Goal: Task Accomplishment & Management: Use online tool/utility

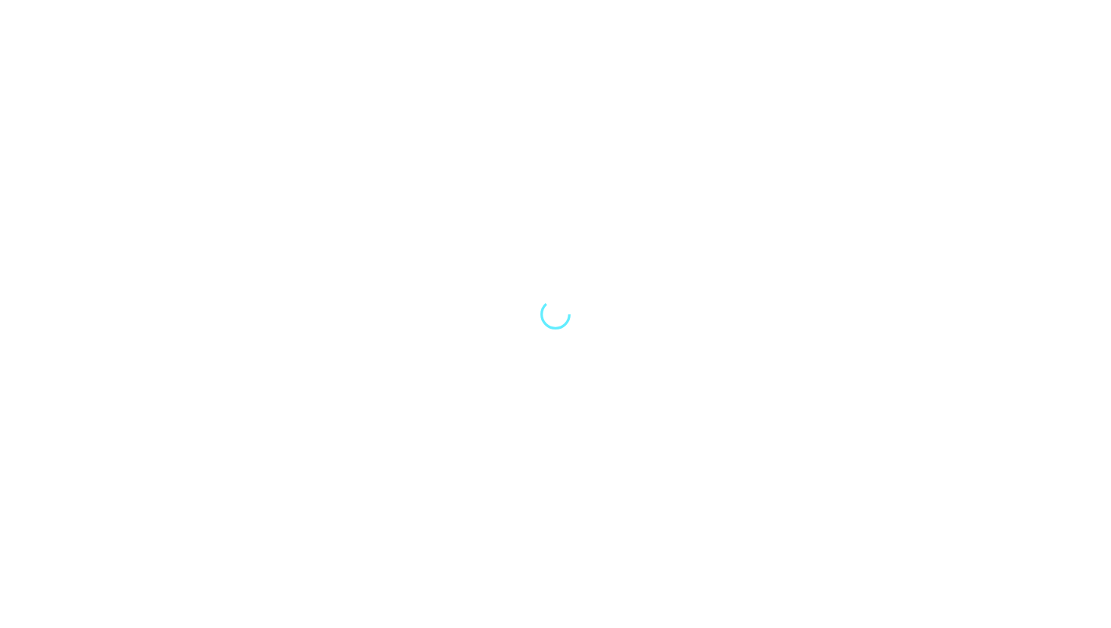
select select "Song"
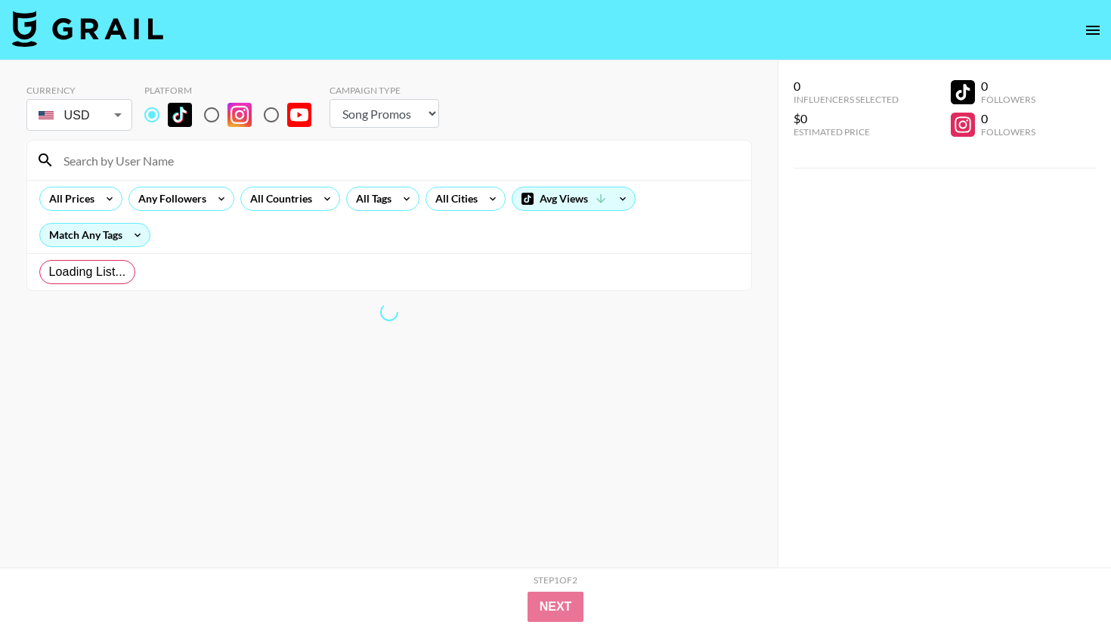
click at [215, 116] on input "radio" at bounding box center [212, 115] width 32 height 32
radio input "true"
click at [315, 201] on icon at bounding box center [327, 198] width 24 height 23
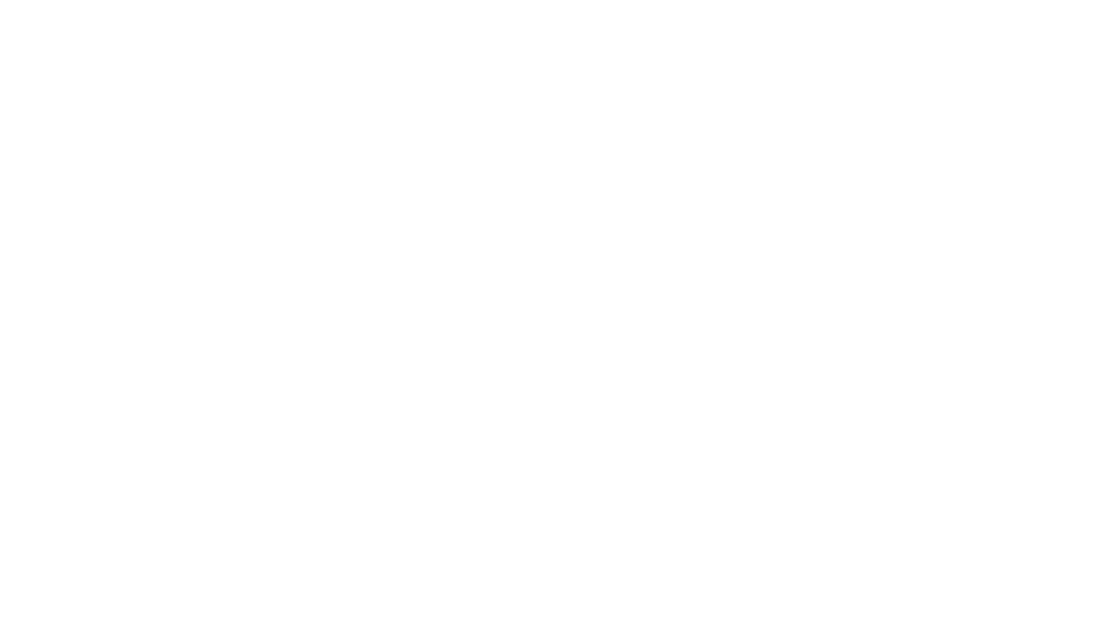
select select "Song"
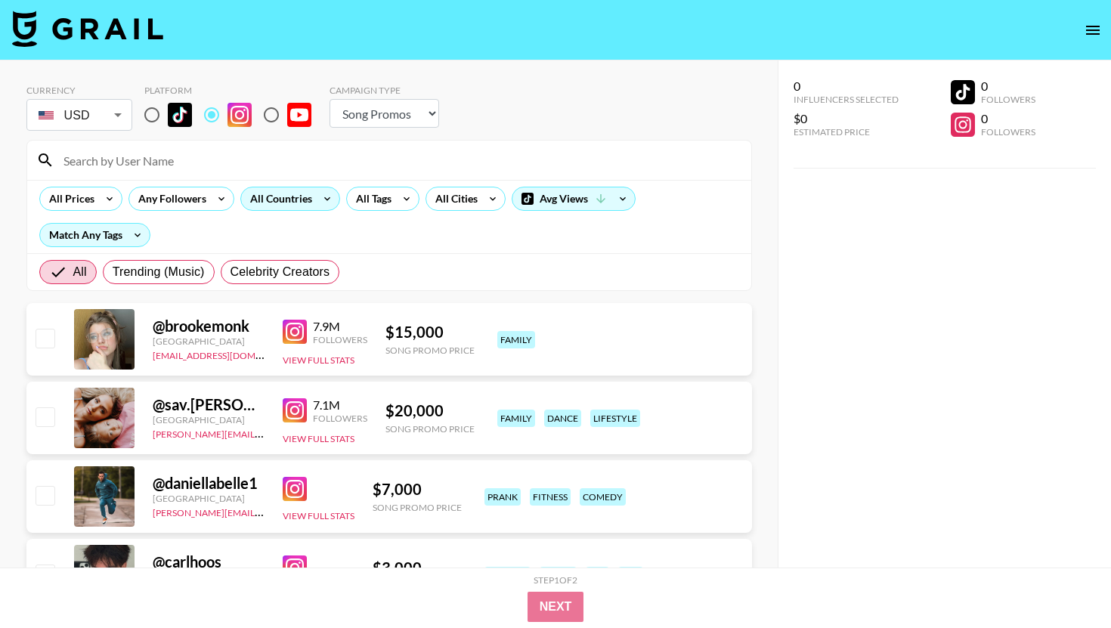
click at [302, 190] on div "All Countries" at bounding box center [278, 198] width 74 height 23
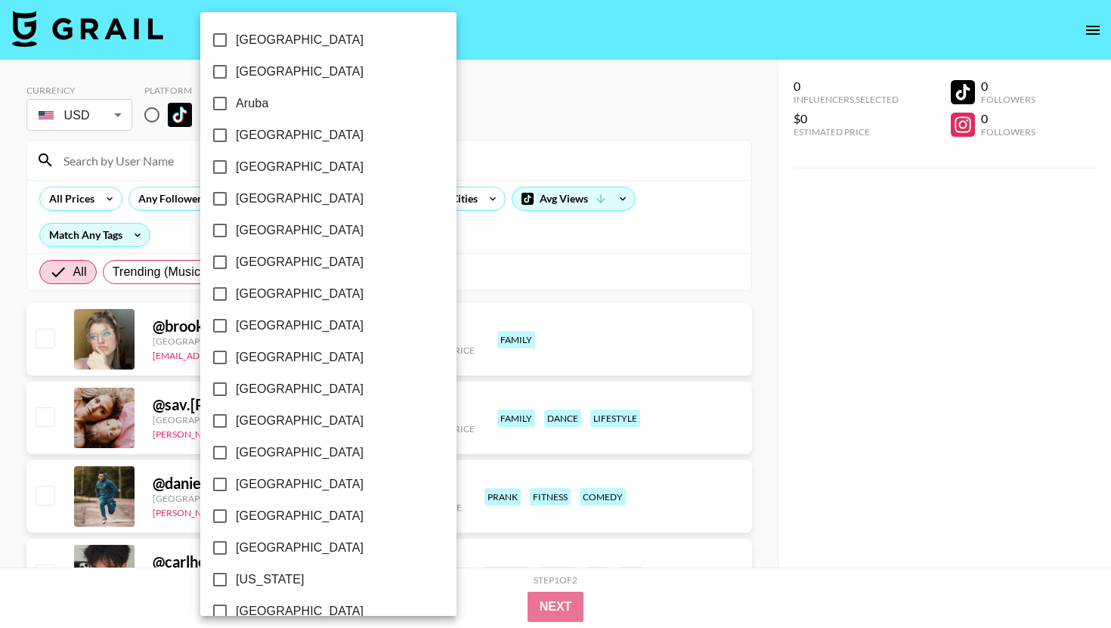
scroll to position [1134, 0]
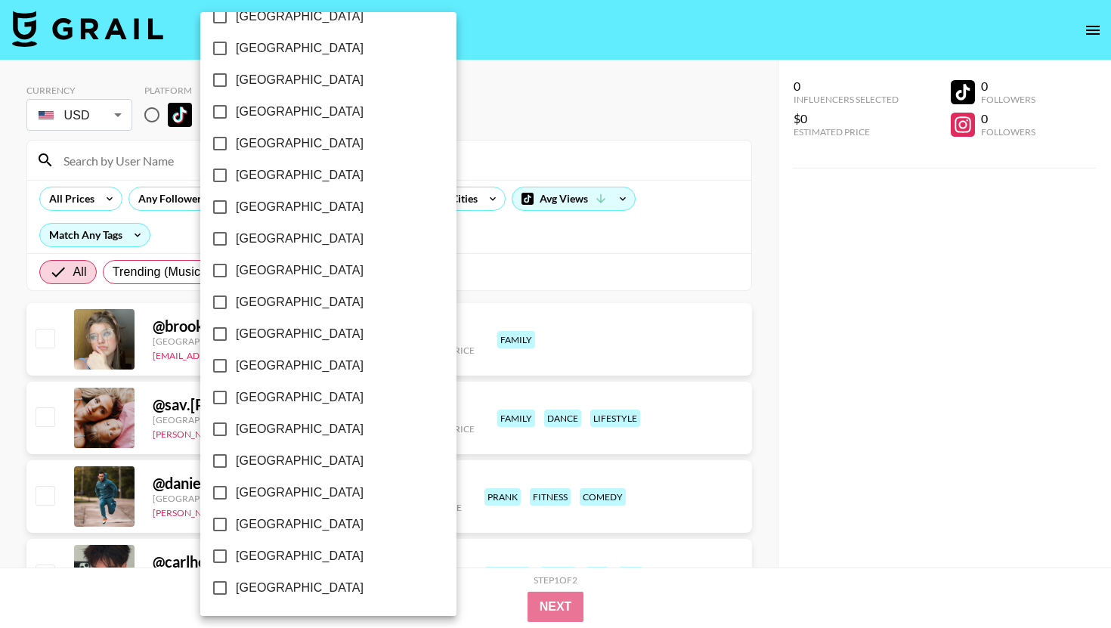
click at [220, 548] on input "[GEOGRAPHIC_DATA]" at bounding box center [220, 556] width 32 height 32
checkbox input "true"
click at [406, 215] on div at bounding box center [555, 314] width 1111 height 628
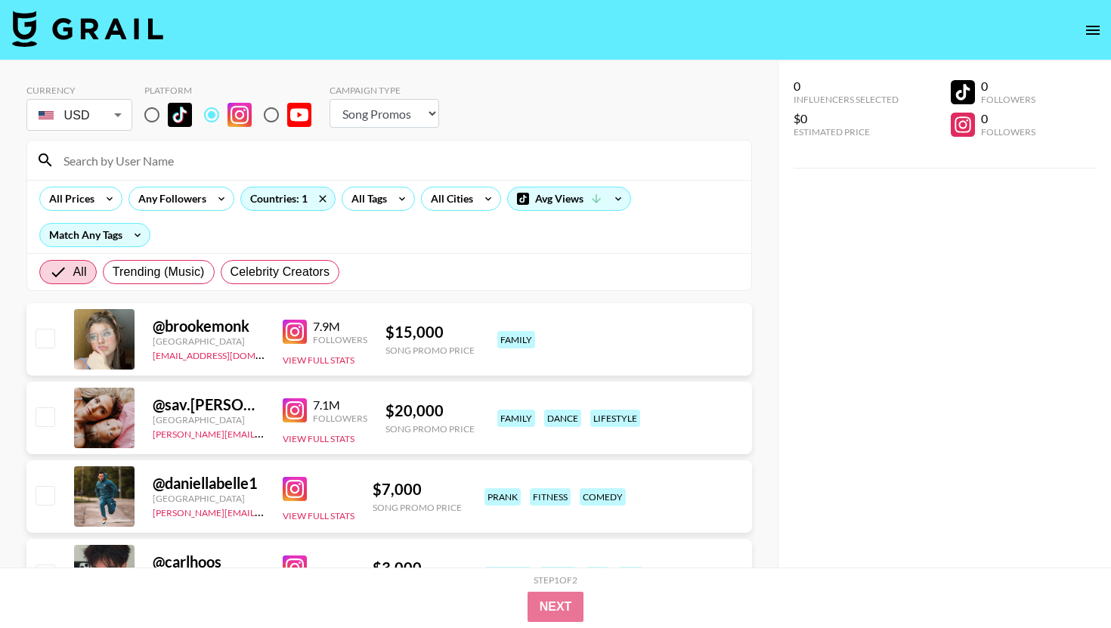
click at [396, 206] on icon at bounding box center [402, 198] width 24 height 23
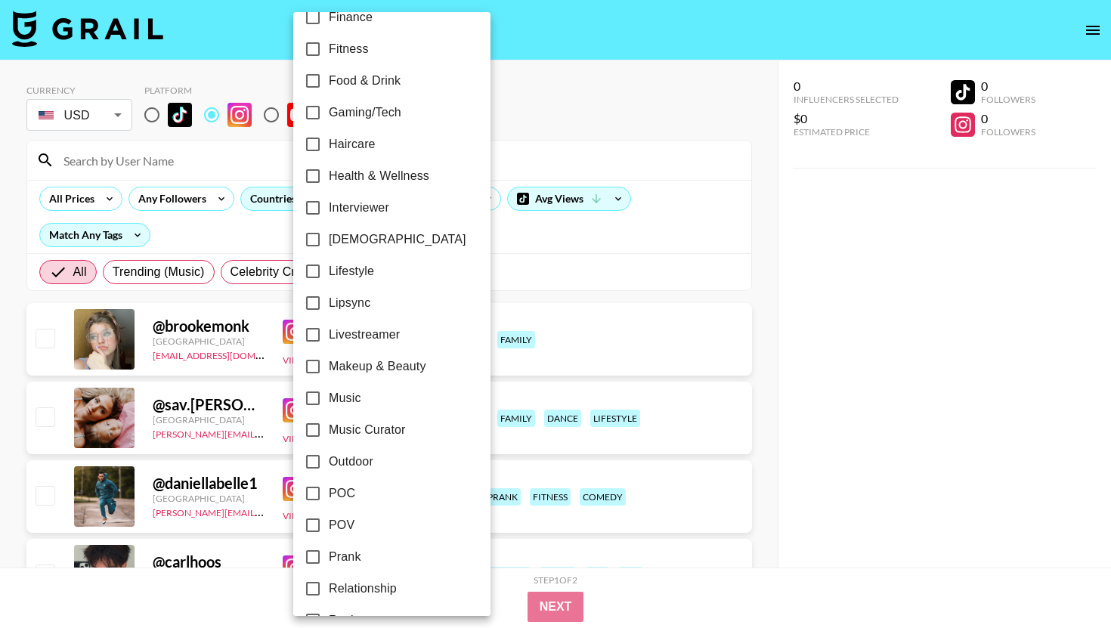
scroll to position [492, 0]
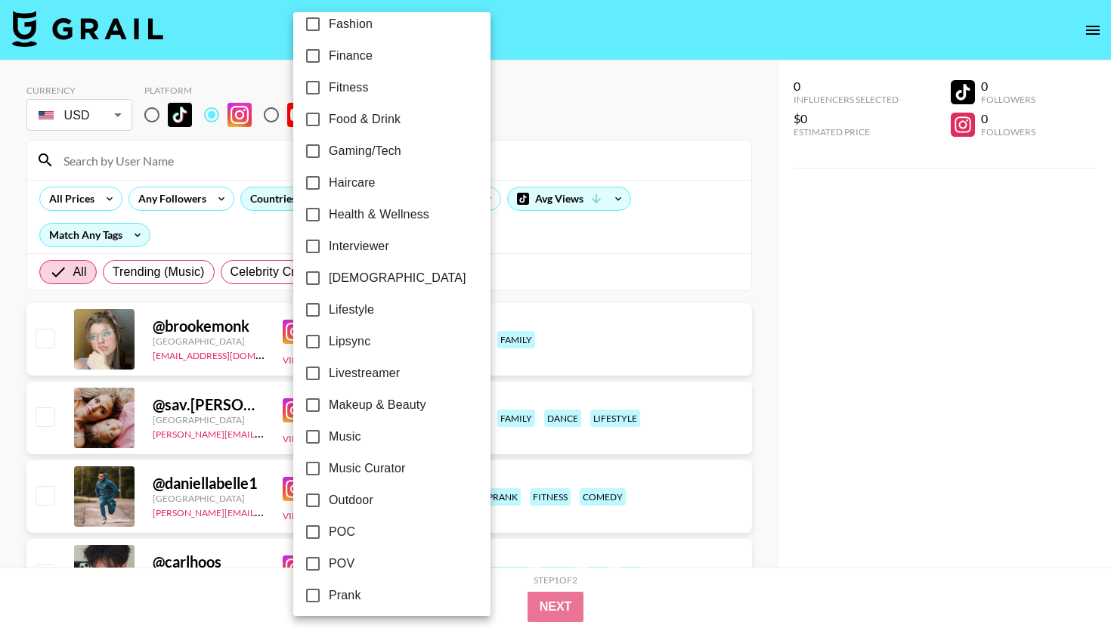
click at [334, 82] on span "Fitness" at bounding box center [349, 88] width 40 height 18
click at [329, 82] on input "Fitness" at bounding box center [313, 88] width 32 height 32
checkbox input "true"
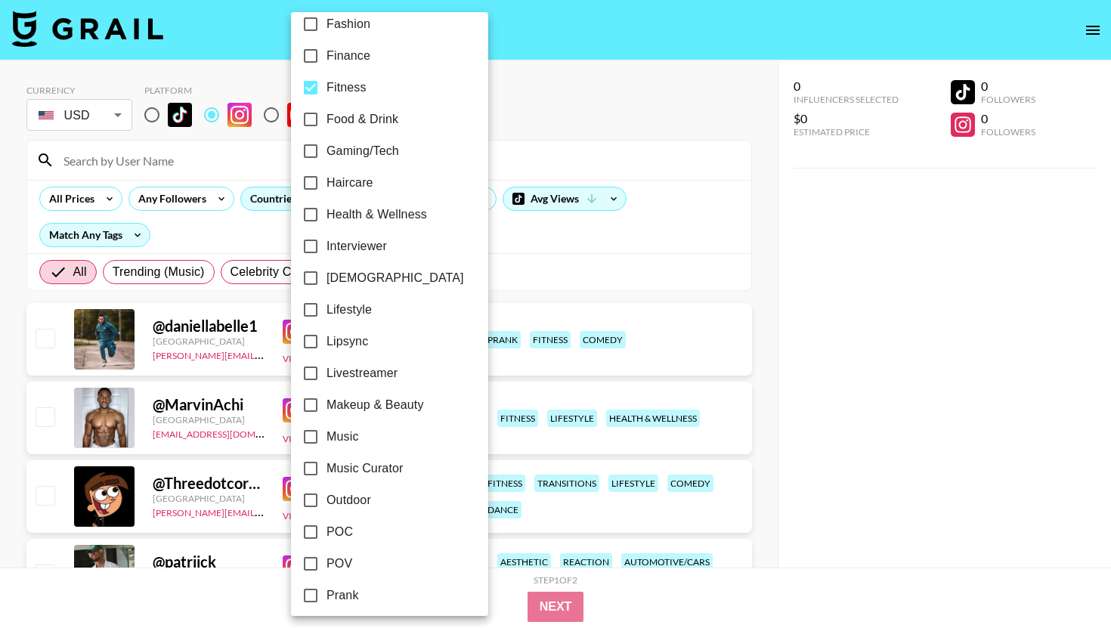
click at [493, 107] on div at bounding box center [555, 314] width 1111 height 628
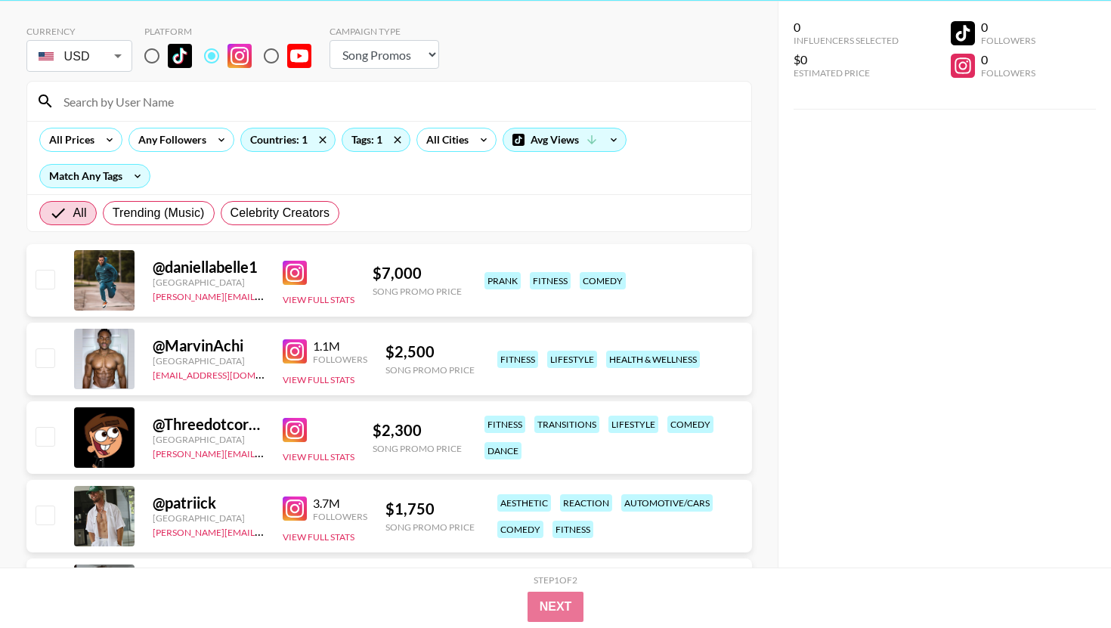
scroll to position [0, 0]
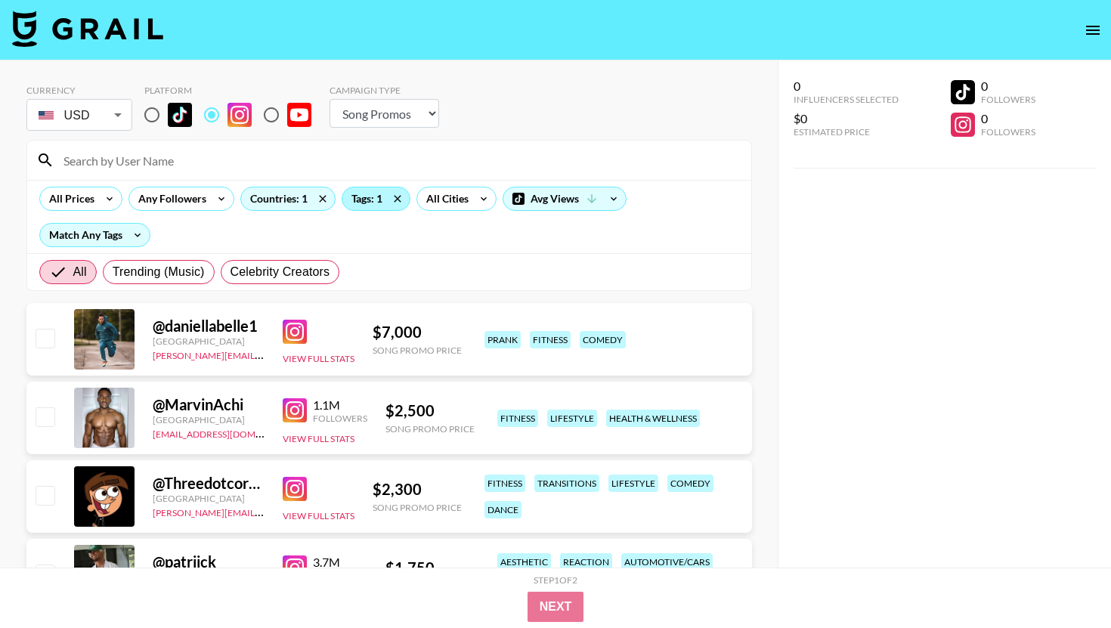
click at [369, 196] on div "Tags: 1" at bounding box center [375, 198] width 67 height 23
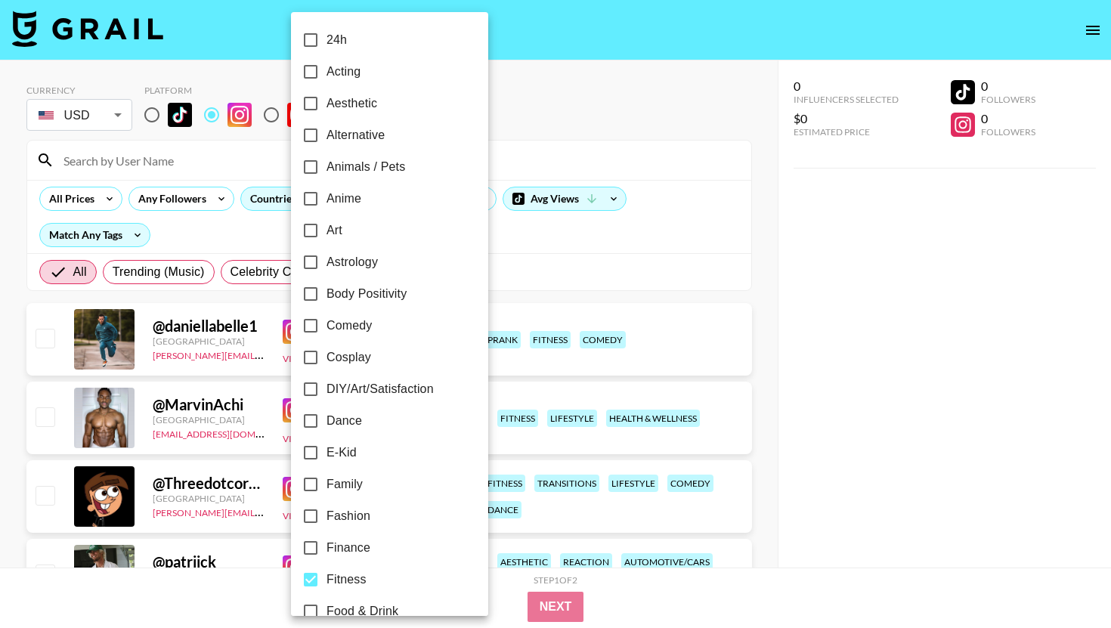
click at [563, 151] on div at bounding box center [555, 314] width 1111 height 628
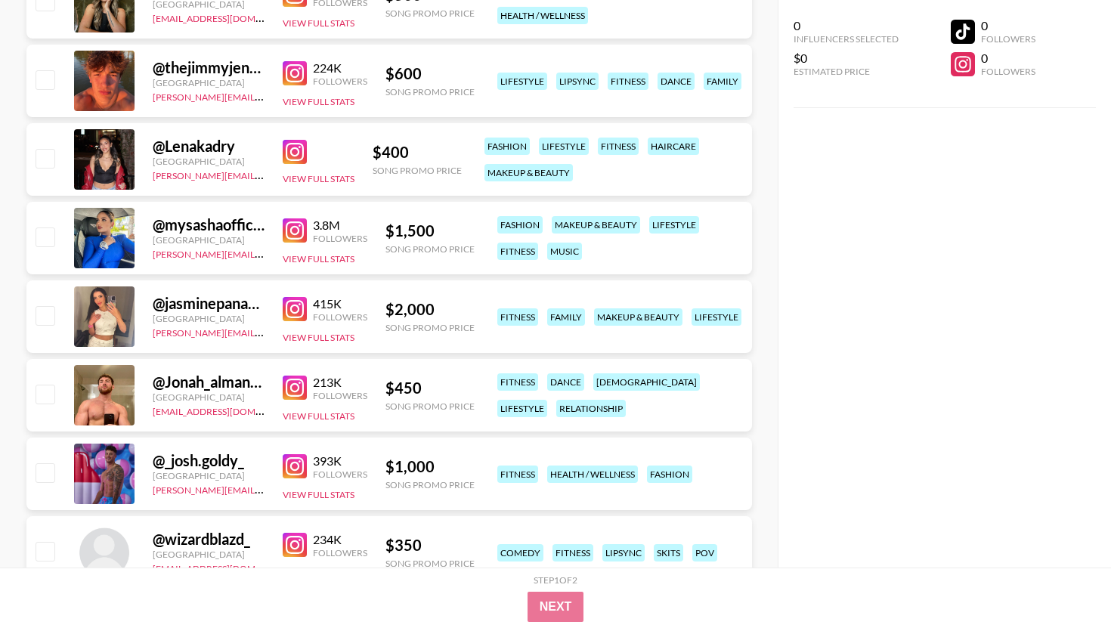
scroll to position [4508, 0]
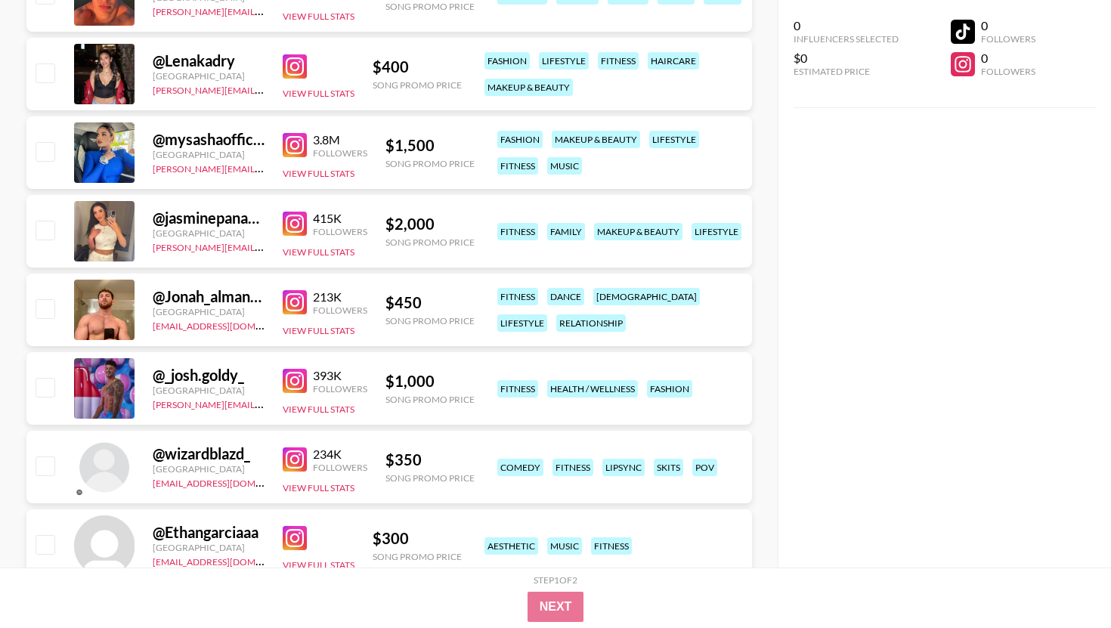
click at [298, 301] on img at bounding box center [295, 302] width 24 height 24
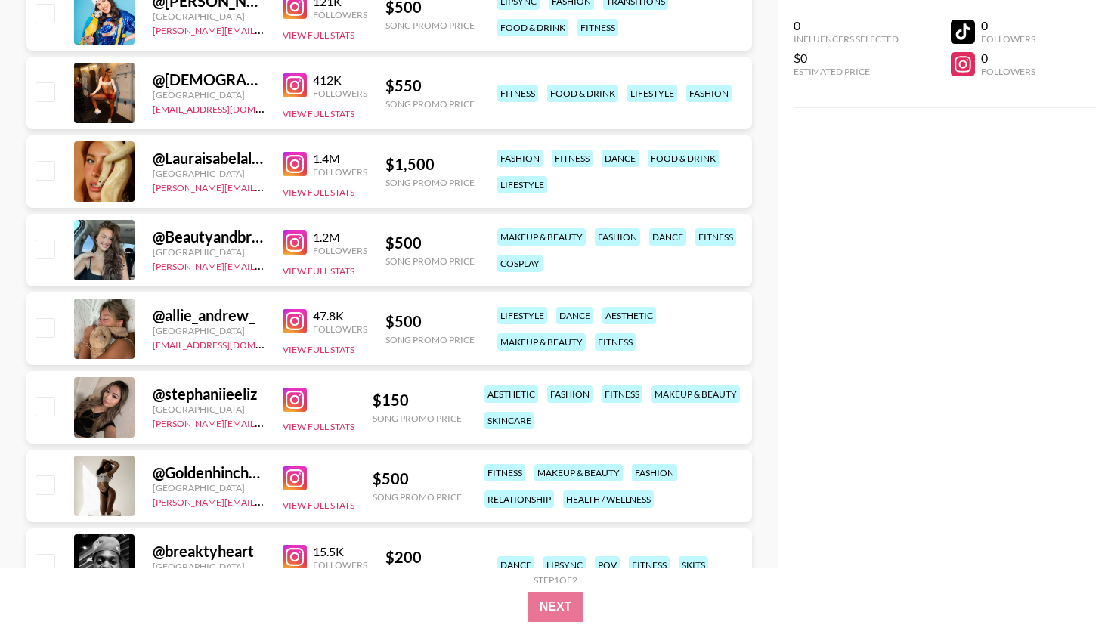
scroll to position [6226, 0]
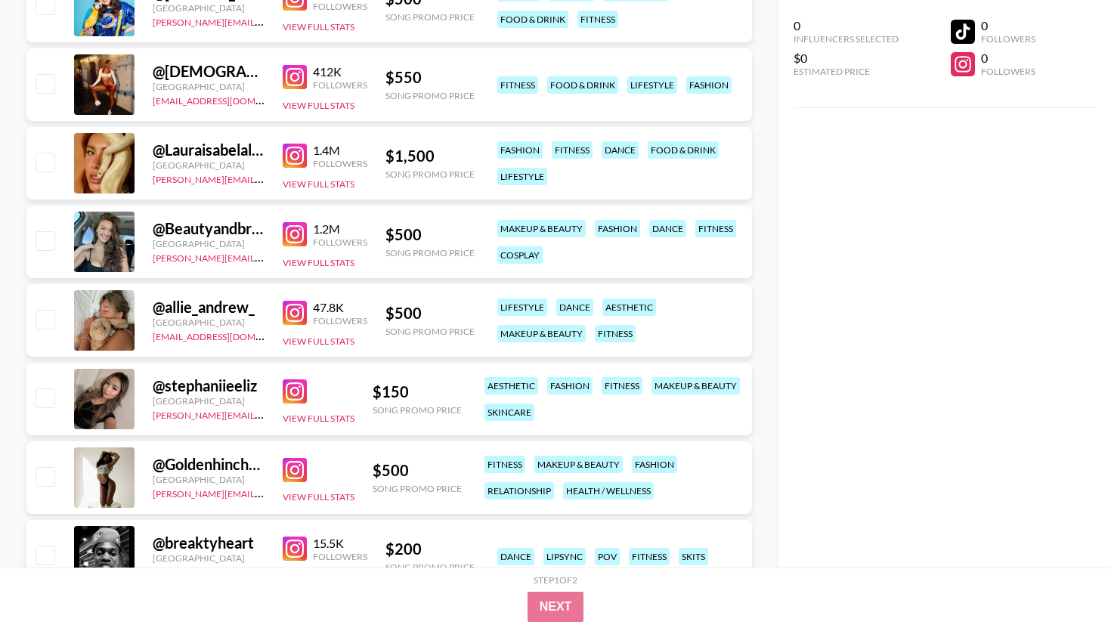
click at [290, 238] on img at bounding box center [295, 234] width 24 height 24
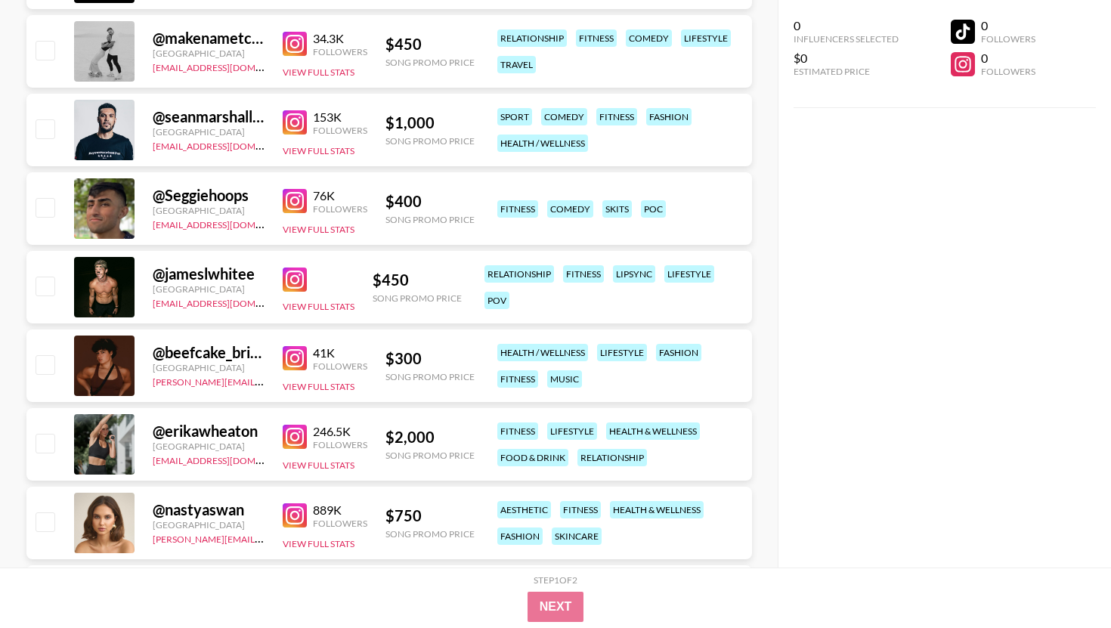
scroll to position [8865, 0]
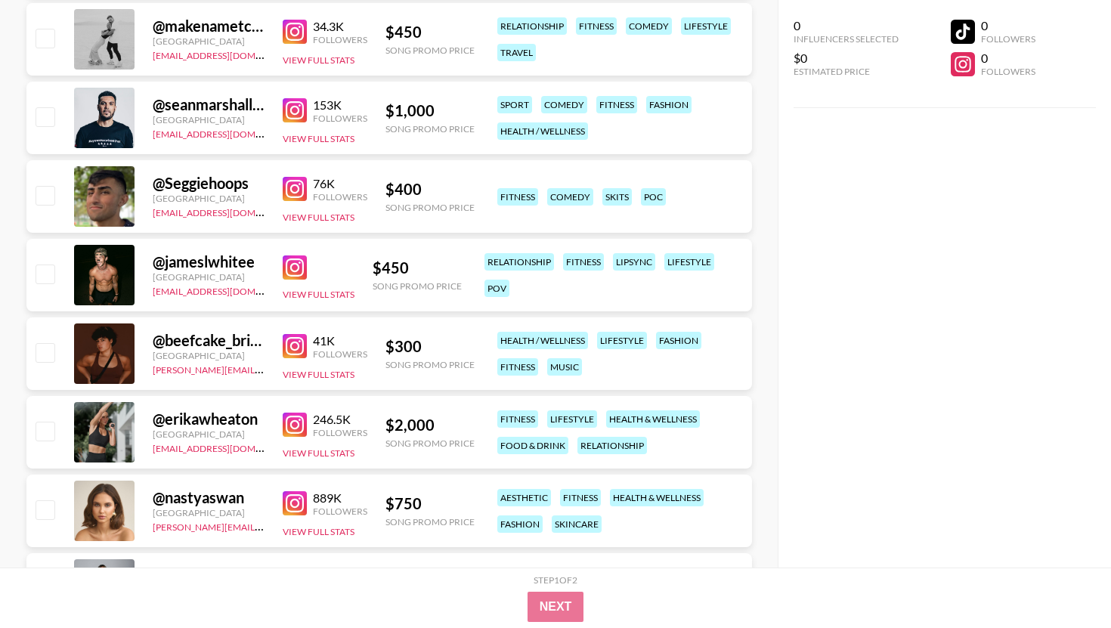
click at [289, 428] on img at bounding box center [295, 425] width 24 height 24
click at [814, 202] on div "0 Influencers Selected $0 Estimated Price 0 Followers 0 Followers" at bounding box center [943, 283] width 333 height 567
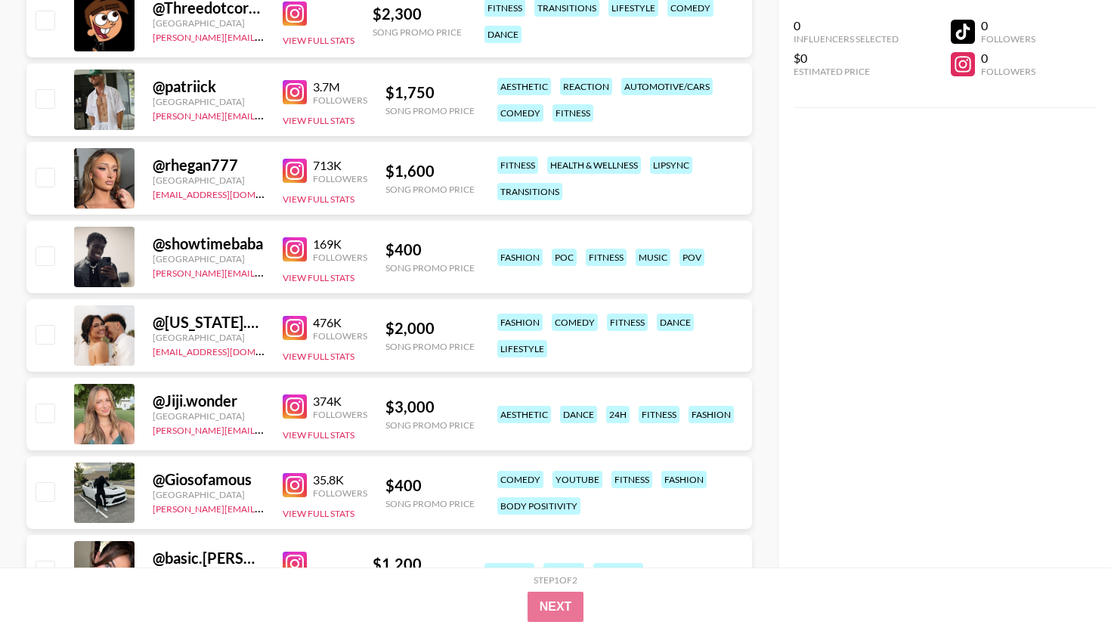
scroll to position [0, 0]
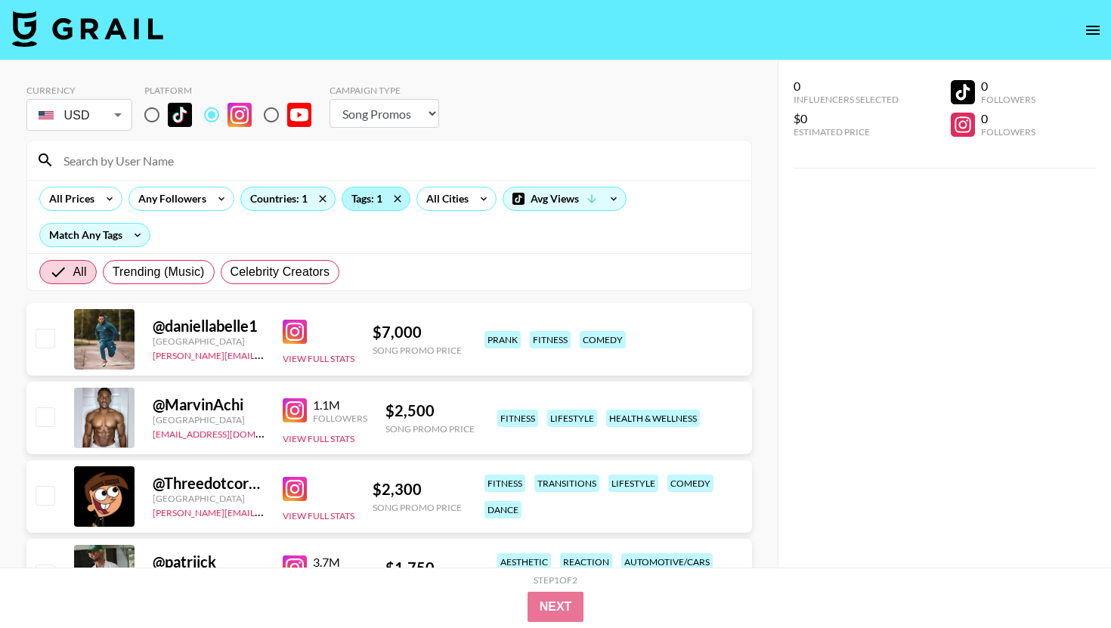
click at [369, 197] on div "Tags: 1" at bounding box center [375, 198] width 67 height 23
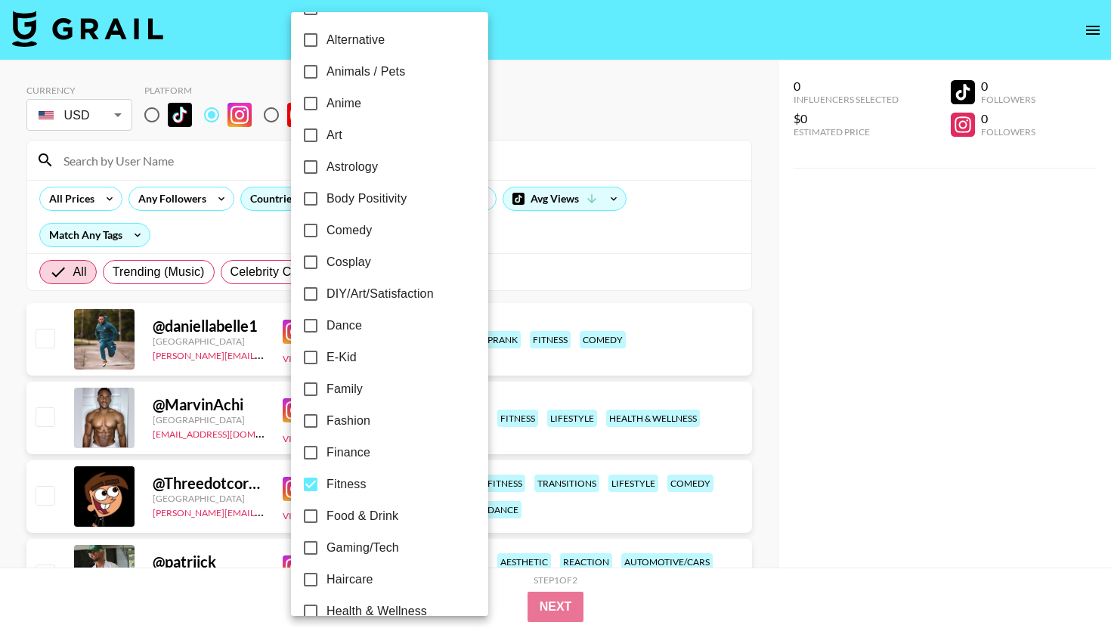
scroll to position [96, 0]
click at [317, 477] on input "Fitness" at bounding box center [311, 484] width 32 height 32
checkbox input "false"
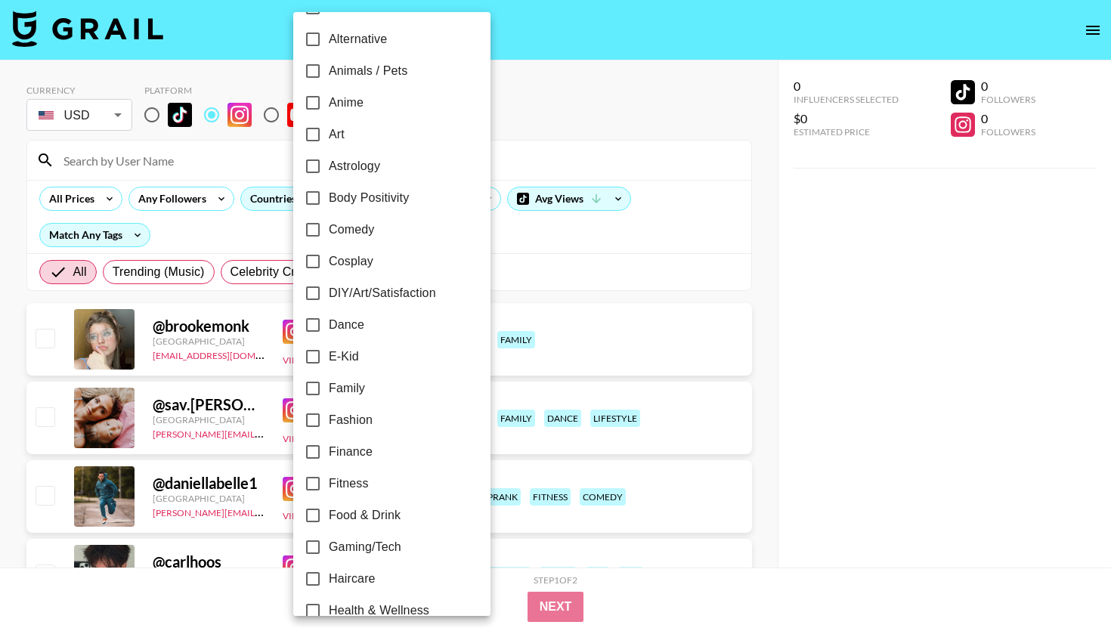
click at [313, 422] on input "Fashion" at bounding box center [313, 420] width 32 height 32
checkbox input "true"
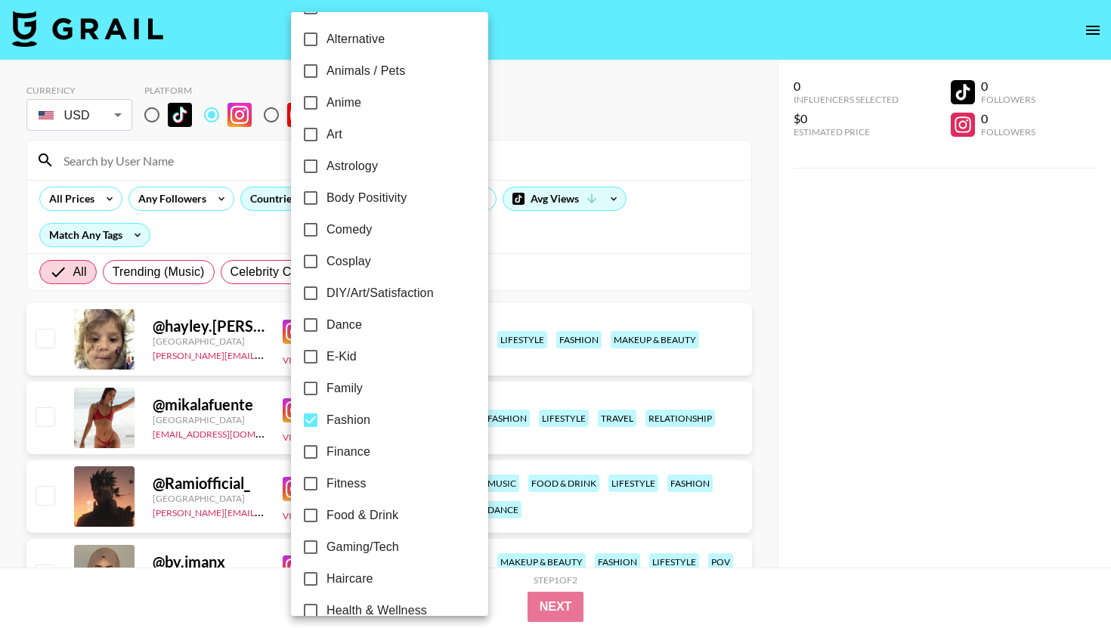
click at [546, 249] on div at bounding box center [555, 314] width 1111 height 628
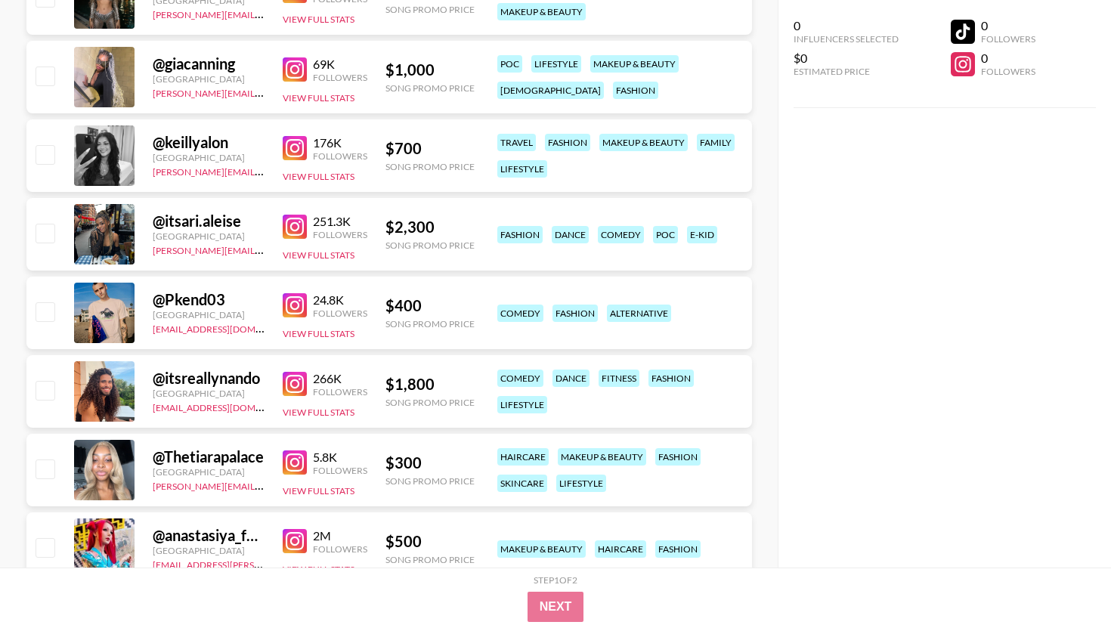
scroll to position [1915, 0]
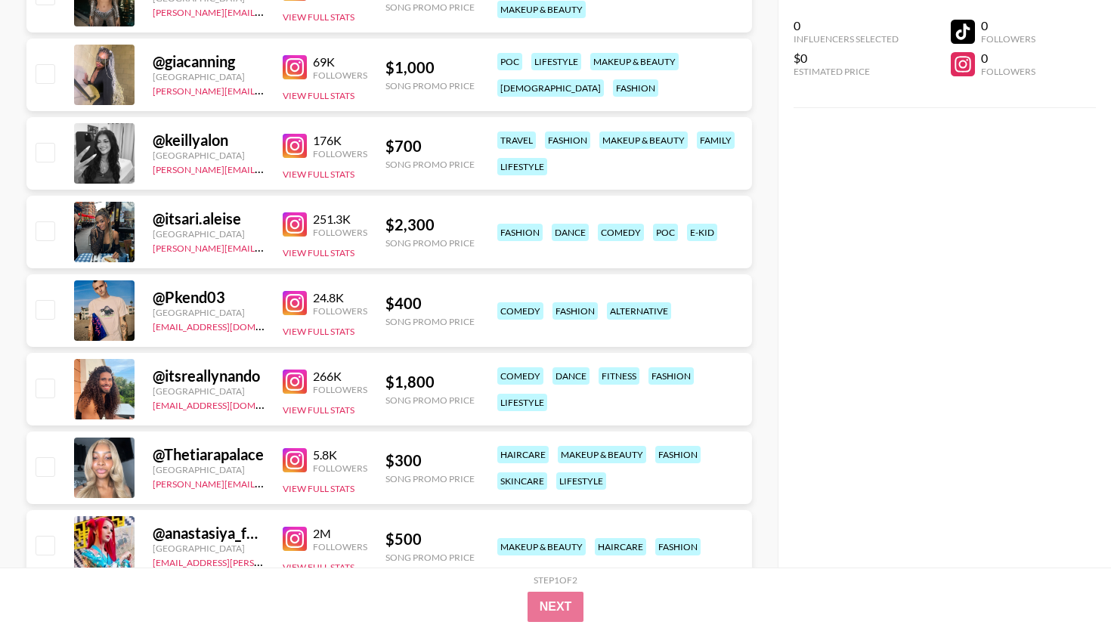
click at [298, 373] on img at bounding box center [295, 381] width 24 height 24
